Goal: Obtain resource: Download file/media

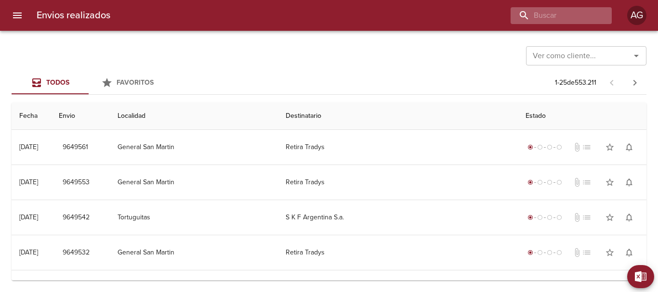
click at [551, 13] on input "buscar" at bounding box center [553, 15] width 85 height 17
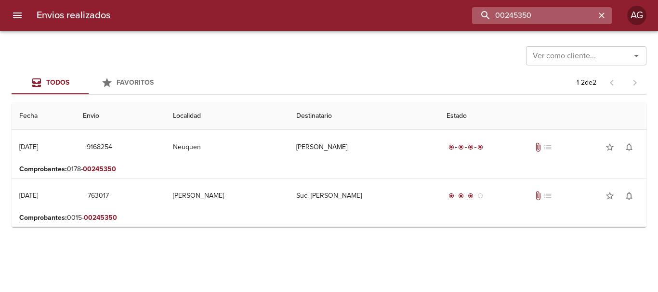
click at [532, 16] on input "00245350" at bounding box center [533, 15] width 123 height 17
click at [535, 16] on input "9168254" at bounding box center [533, 15] width 123 height 17
click at [539, 18] on input "9168254" at bounding box center [533, 15] width 123 height 17
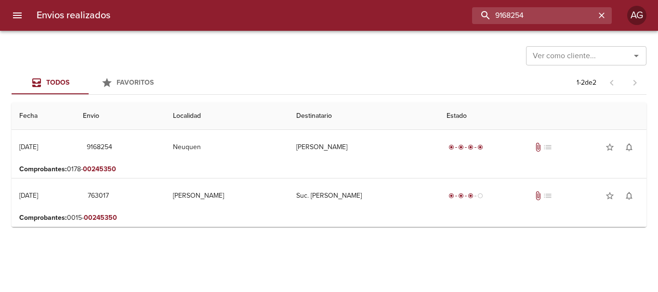
paste input "626397"
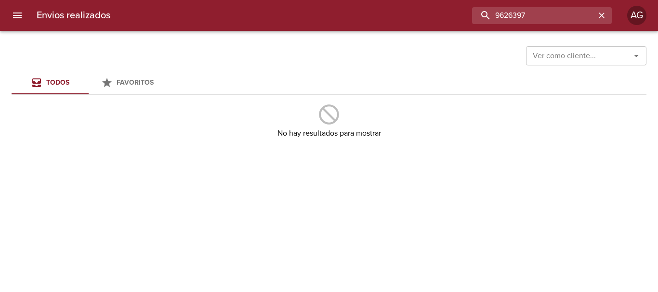
type input "9626397"
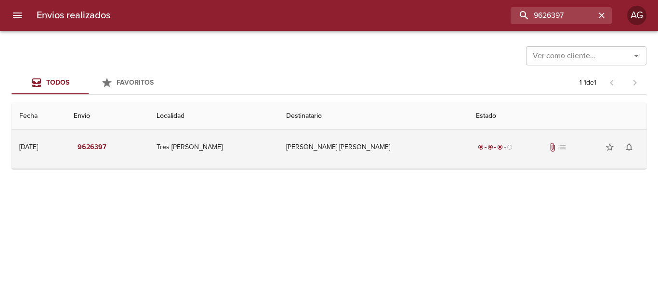
click at [418, 147] on td "[PERSON_NAME] [PERSON_NAME]" at bounding box center [373, 147] width 190 height 35
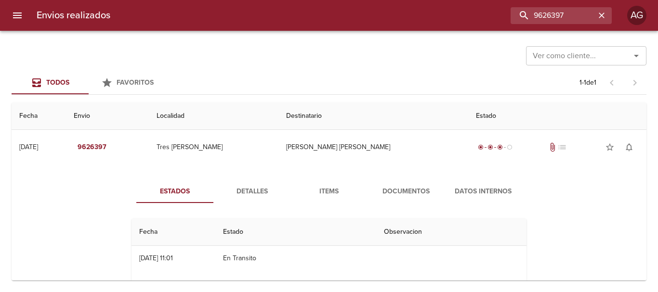
click at [390, 198] on span "Documentos" at bounding box center [406, 192] width 66 height 12
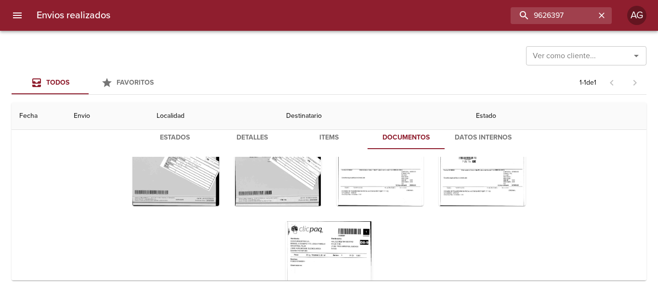
scroll to position [135, 0]
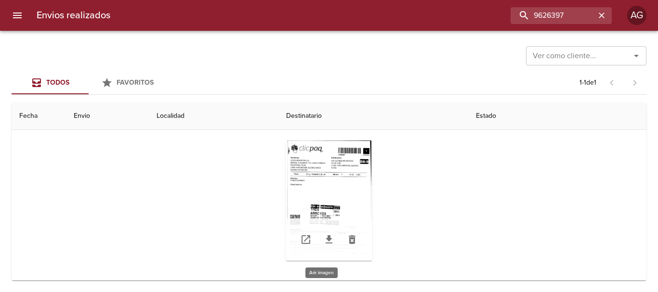
click at [352, 204] on div "Tabla de envíos del cliente" at bounding box center [329, 201] width 87 height 120
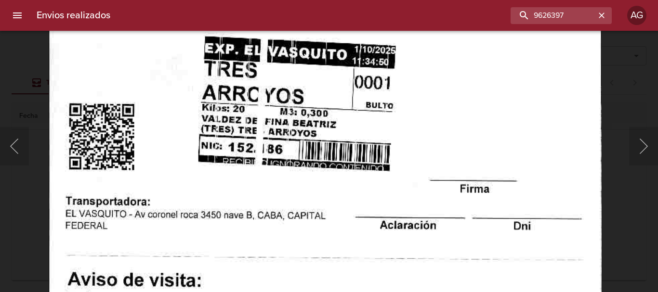
click at [318, 192] on img "Lightbox" at bounding box center [324, 10] width 553 height 791
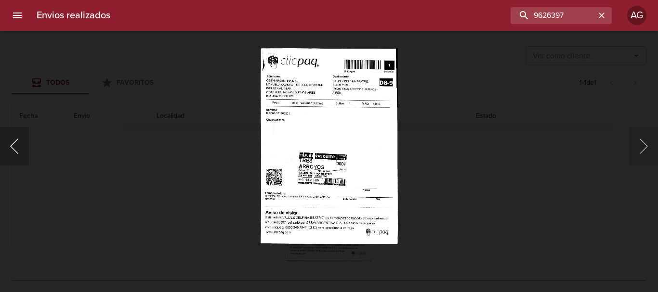
click at [21, 145] on button "Anterior" at bounding box center [14, 146] width 29 height 39
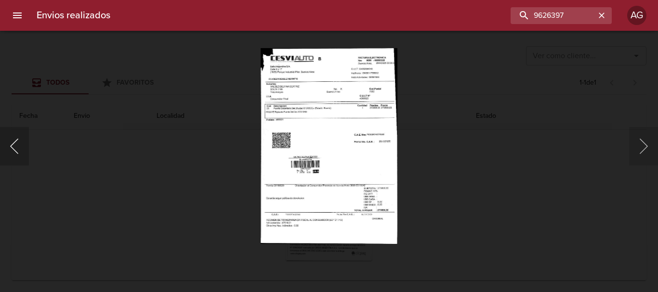
click at [21, 145] on button "Anterior" at bounding box center [14, 146] width 29 height 39
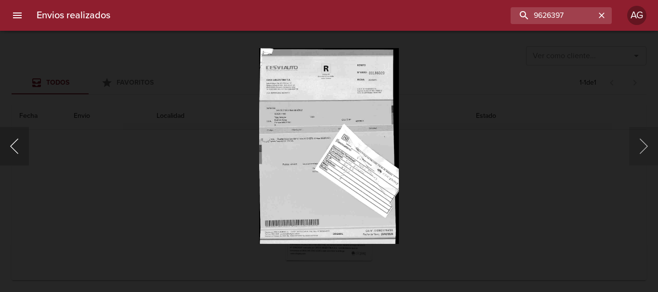
click at [21, 145] on button "Anterior" at bounding box center [14, 146] width 29 height 39
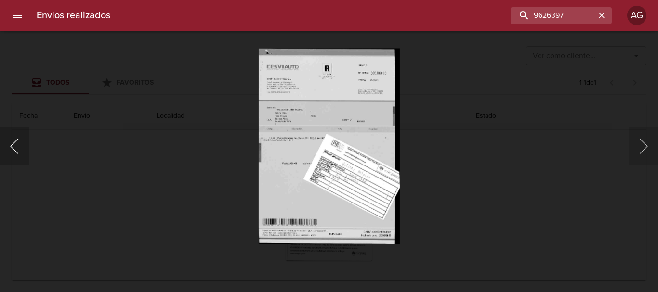
click at [21, 145] on button "Anterior" at bounding box center [14, 146] width 29 height 39
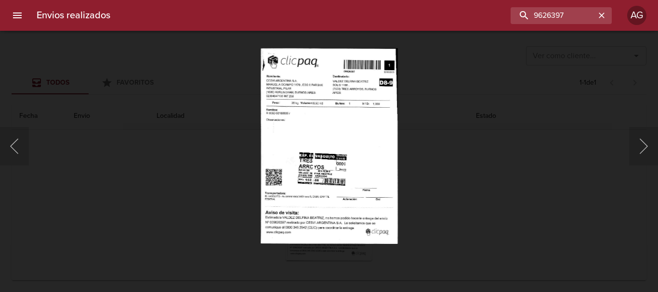
click at [374, 191] on img "Lightbox" at bounding box center [329, 146] width 137 height 196
click at [428, 179] on div "Lightbox" at bounding box center [329, 146] width 658 height 292
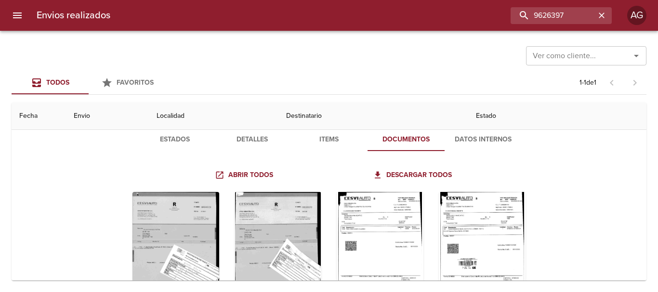
scroll to position [0, 0]
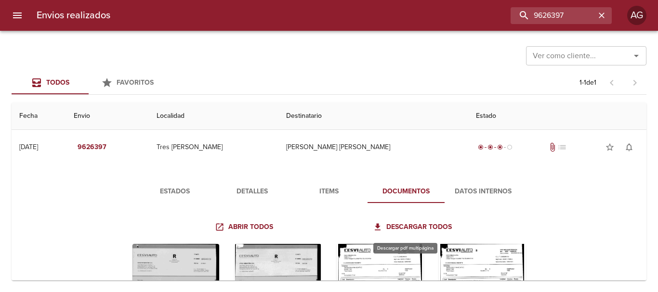
click at [428, 230] on span "Descargar todos" at bounding box center [413, 228] width 77 height 12
